Goal: Information Seeking & Learning: Learn about a topic

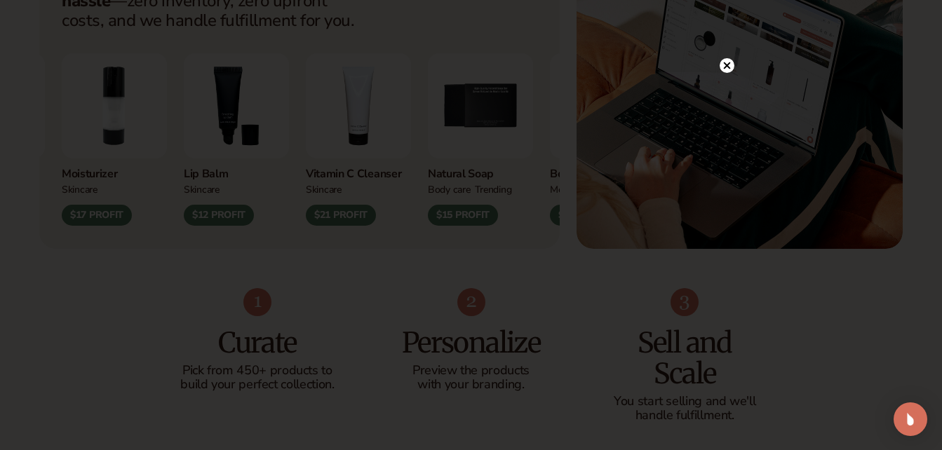
scroll to position [702, 0]
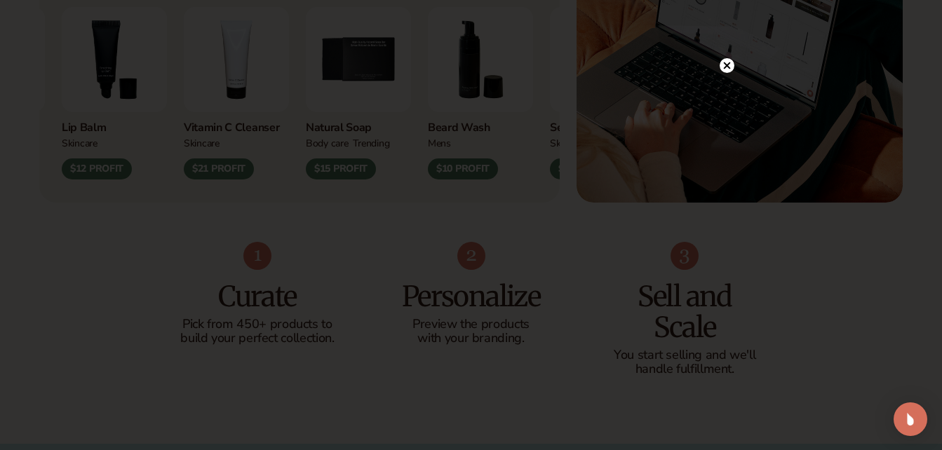
click at [727, 64] on circle at bounding box center [727, 65] width 15 height 15
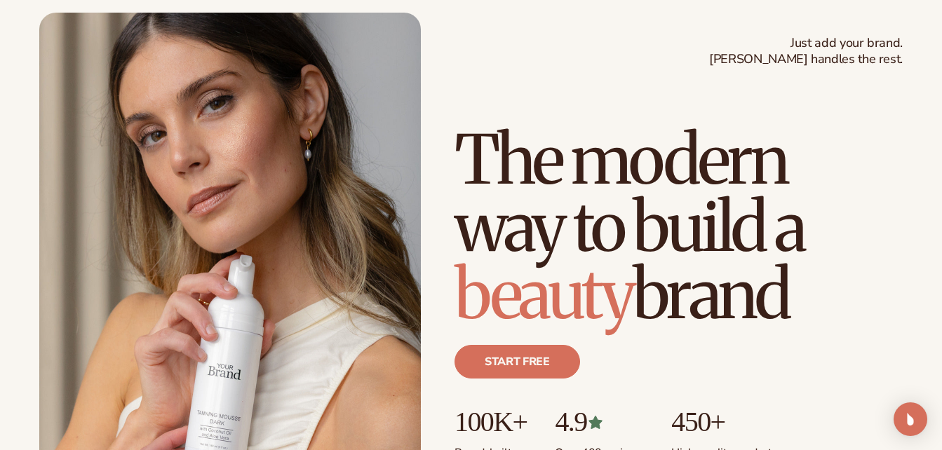
scroll to position [0, 0]
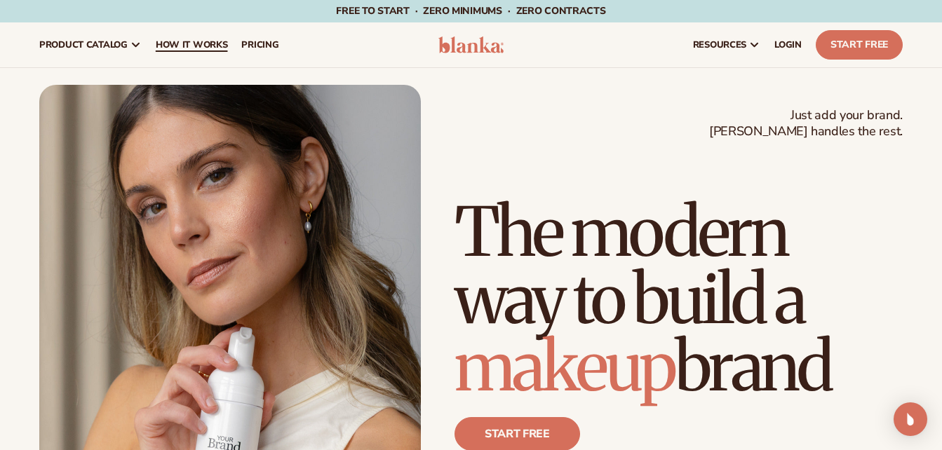
click at [186, 42] on span "How It Works" at bounding box center [192, 44] width 72 height 11
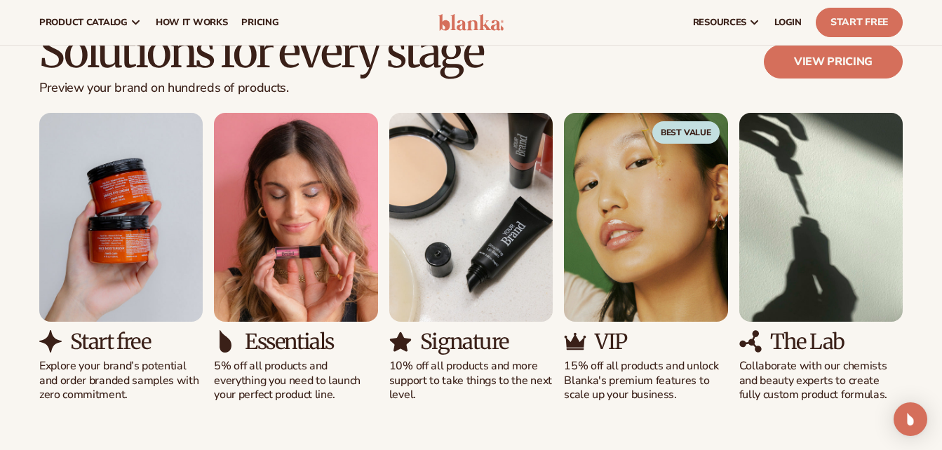
scroll to position [772, 0]
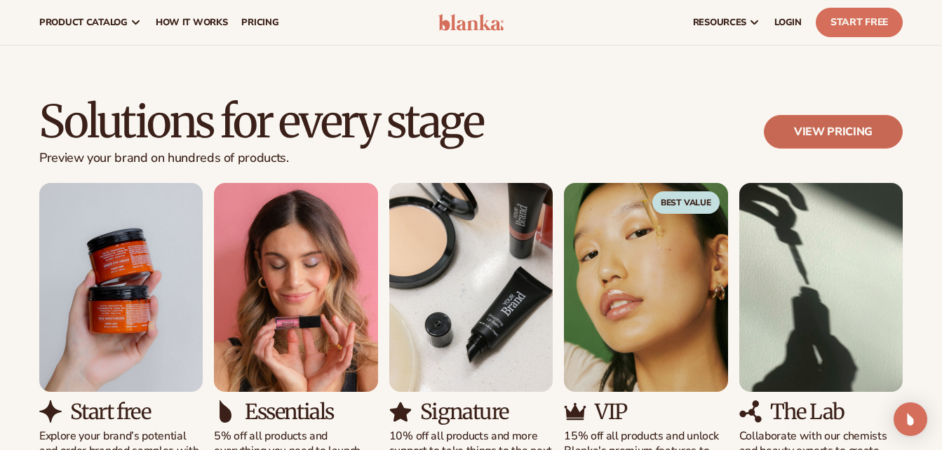
click at [826, 123] on link "View pricing" at bounding box center [833, 132] width 139 height 34
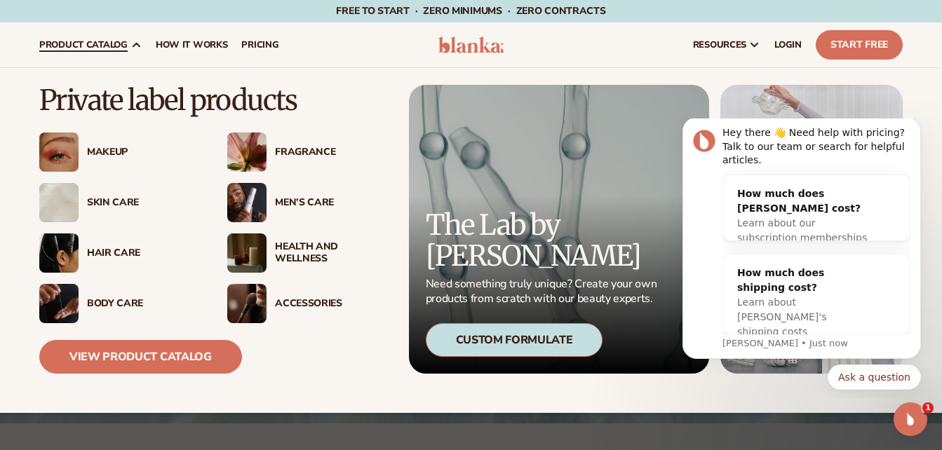
click at [246, 193] on img at bounding box center [246, 202] width 39 height 39
click at [279, 152] on div "Fragrance" at bounding box center [331, 153] width 112 height 12
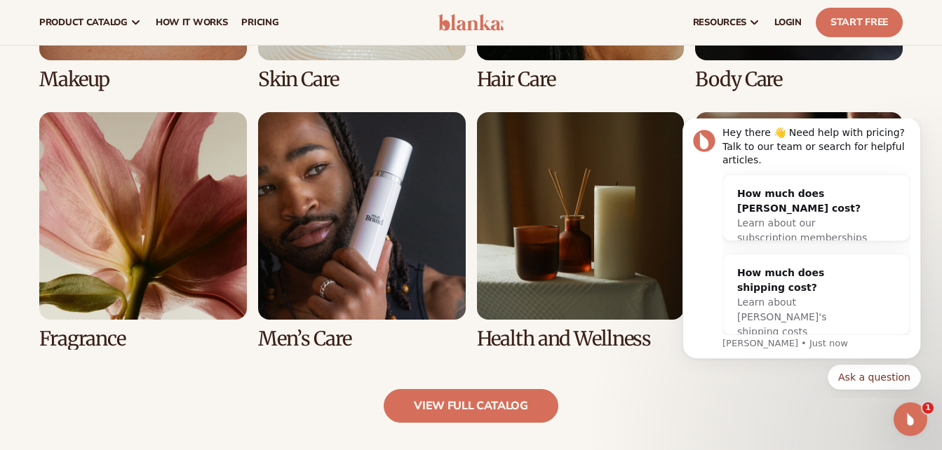
scroll to position [1123, 0]
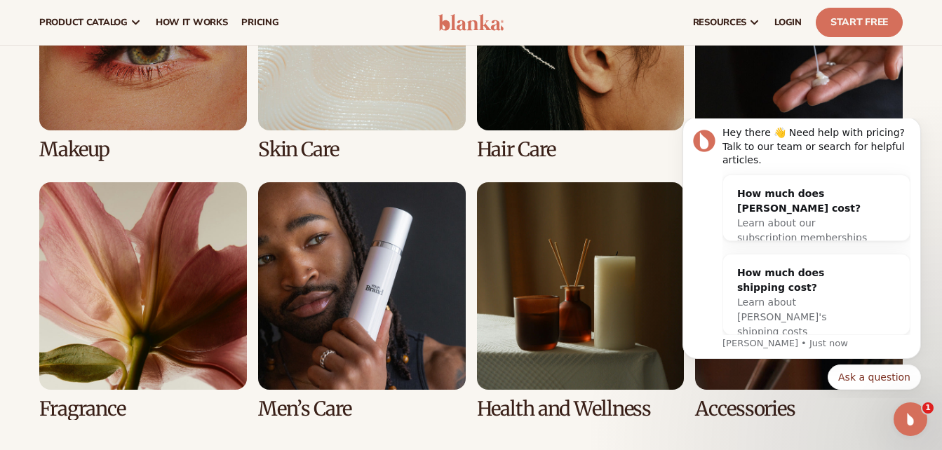
click at [177, 248] on link "5 / 8" at bounding box center [143, 301] width 208 height 238
click at [91, 408] on link "5 / 8" at bounding box center [143, 301] width 208 height 238
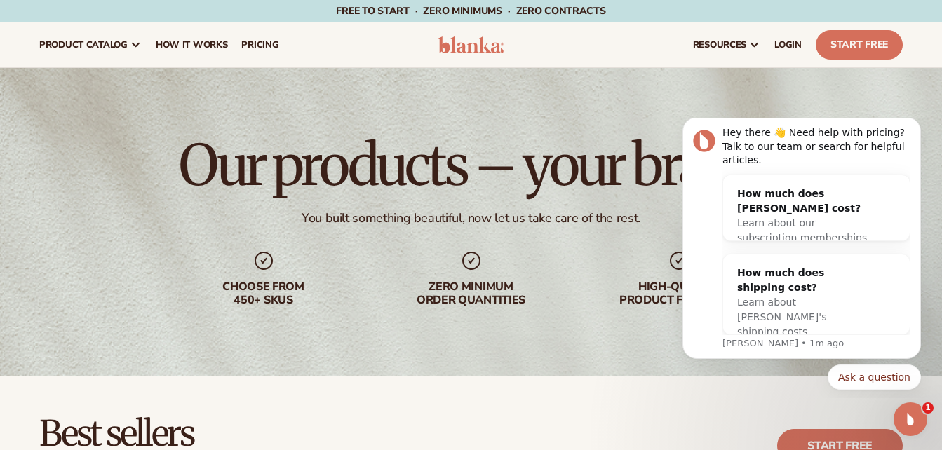
click at [725, 85] on div "Our products – your brand You built something beautiful, now let us take care o…" at bounding box center [471, 222] width 942 height 309
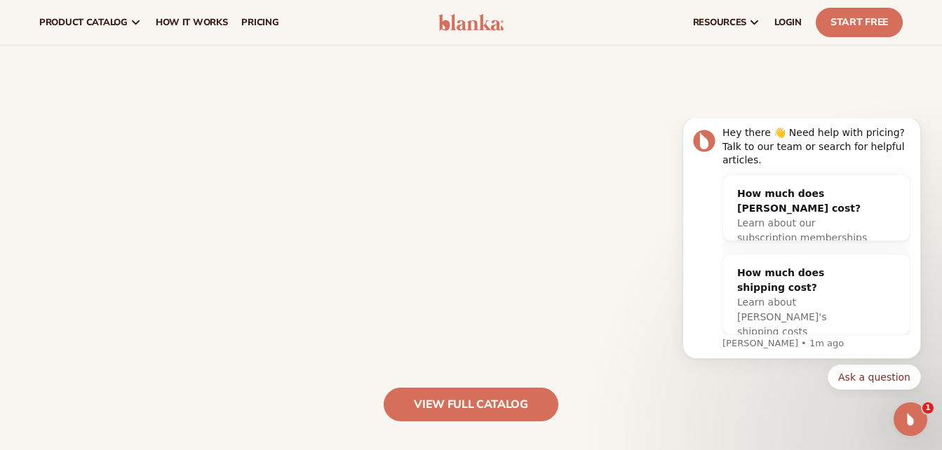
scroll to position [1193, 0]
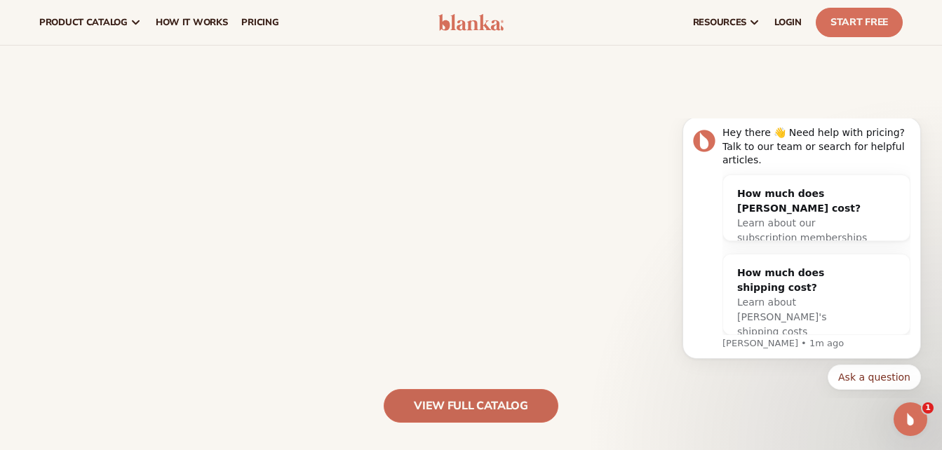
click at [513, 407] on link "view full catalog" at bounding box center [471, 406] width 175 height 34
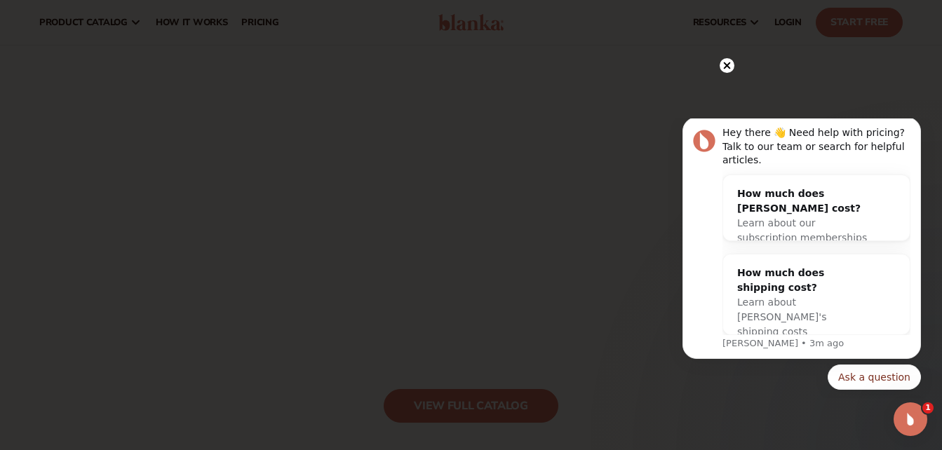
click at [726, 65] on icon at bounding box center [726, 65] width 7 height 7
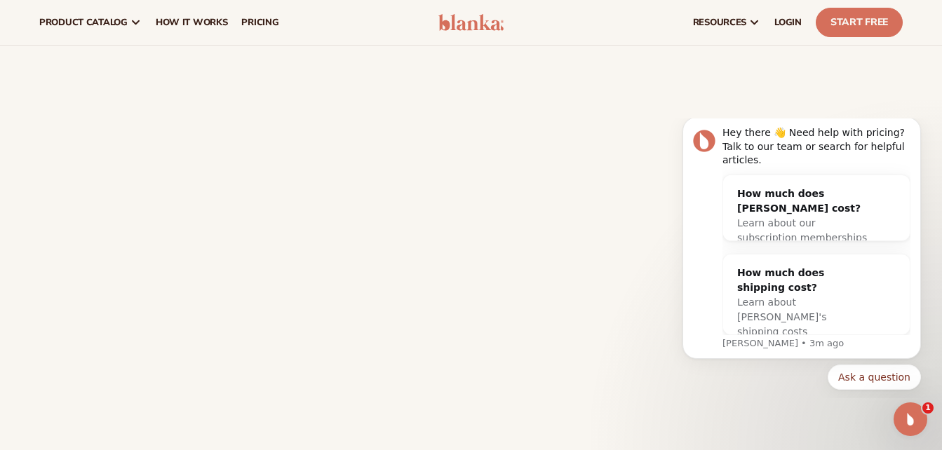
scroll to position [1123, 0]
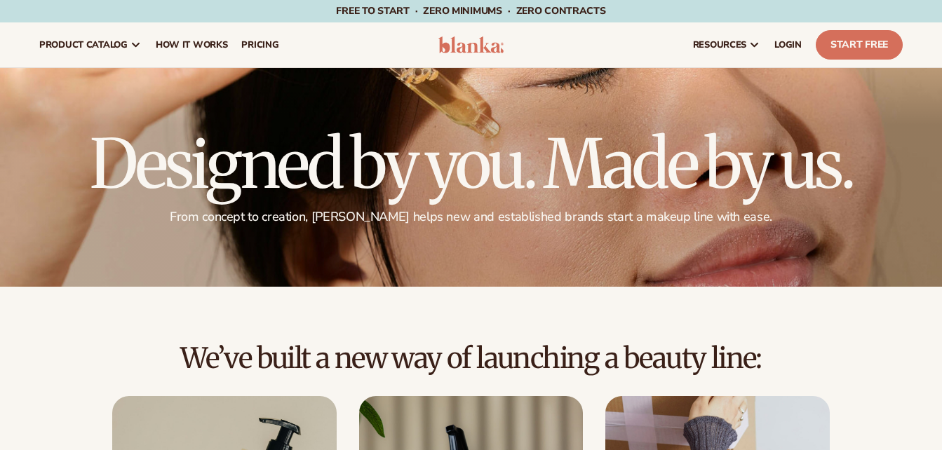
scroll to position [772, 0]
